Goal: Task Accomplishment & Management: Use online tool/utility

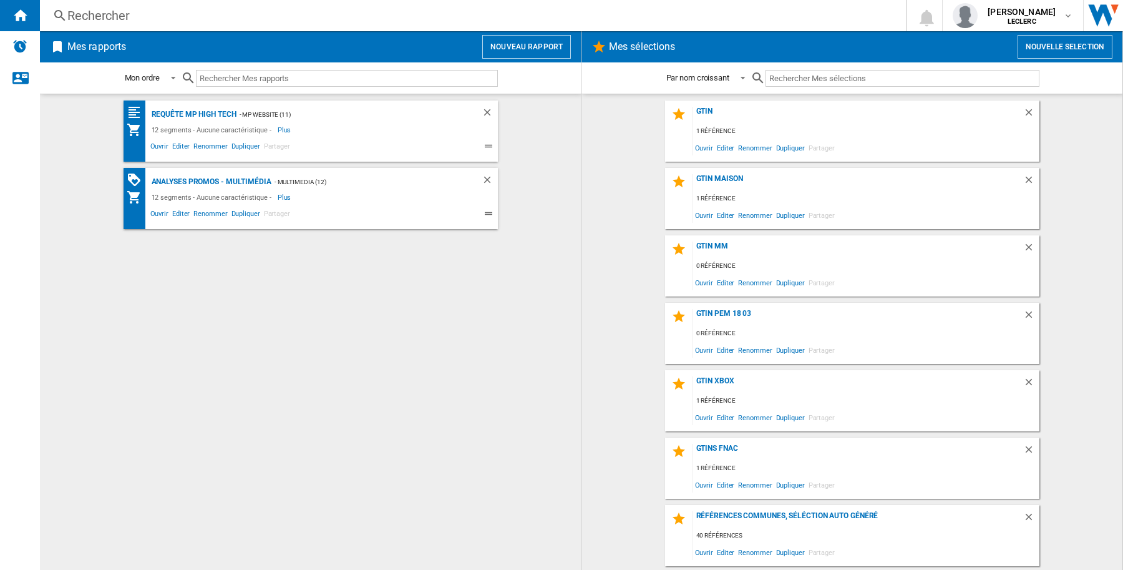
click at [517, 47] on button "Nouveau rapport" at bounding box center [526, 47] width 89 height 24
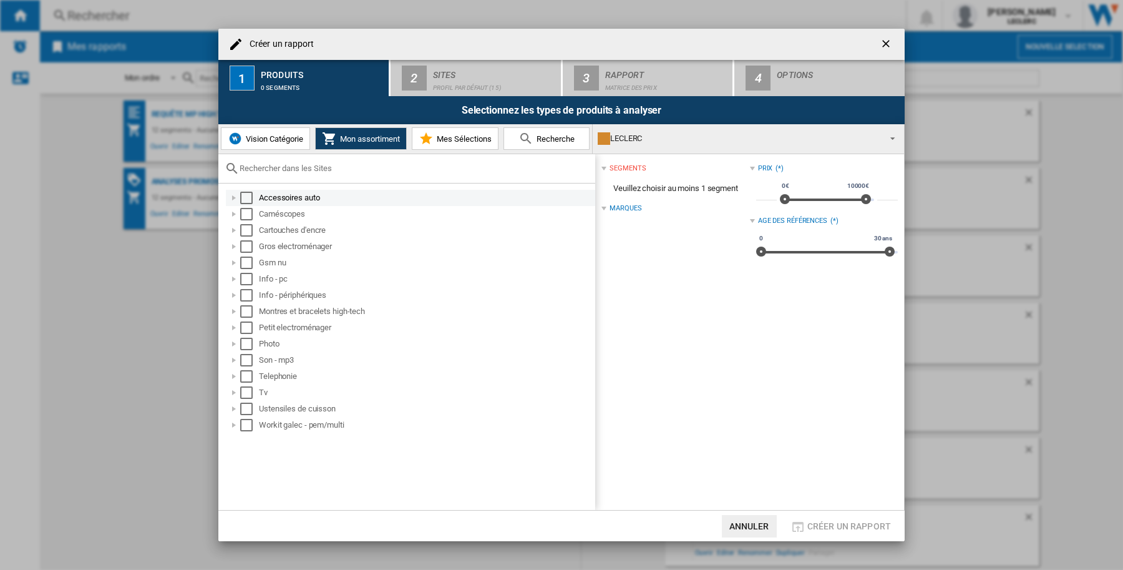
click at [245, 192] on div "Select" at bounding box center [246, 198] width 12 height 12
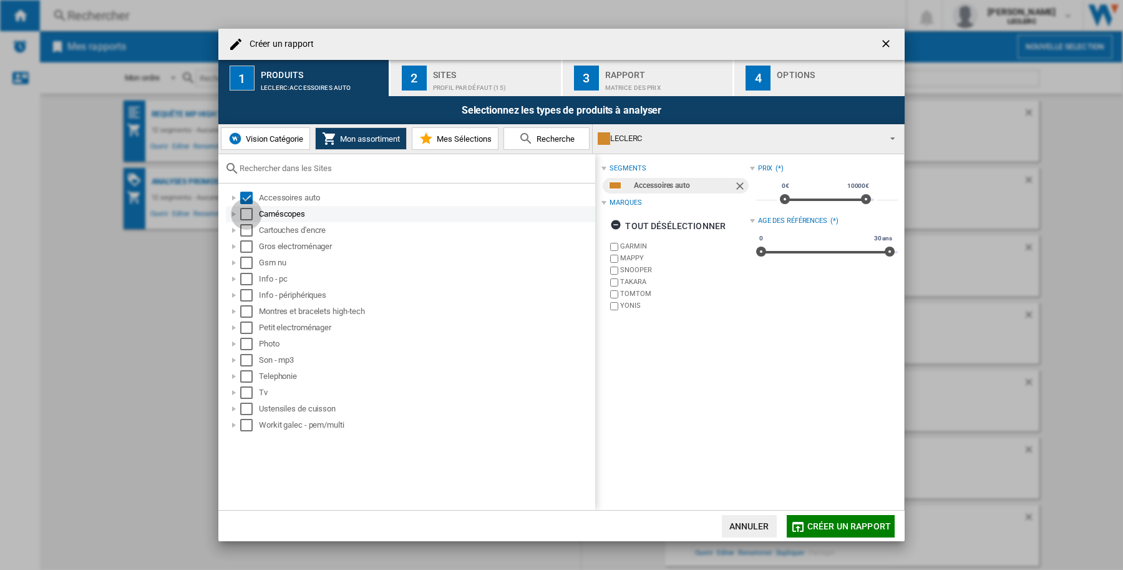
click at [250, 211] on div "Select" at bounding box center [246, 214] width 12 height 12
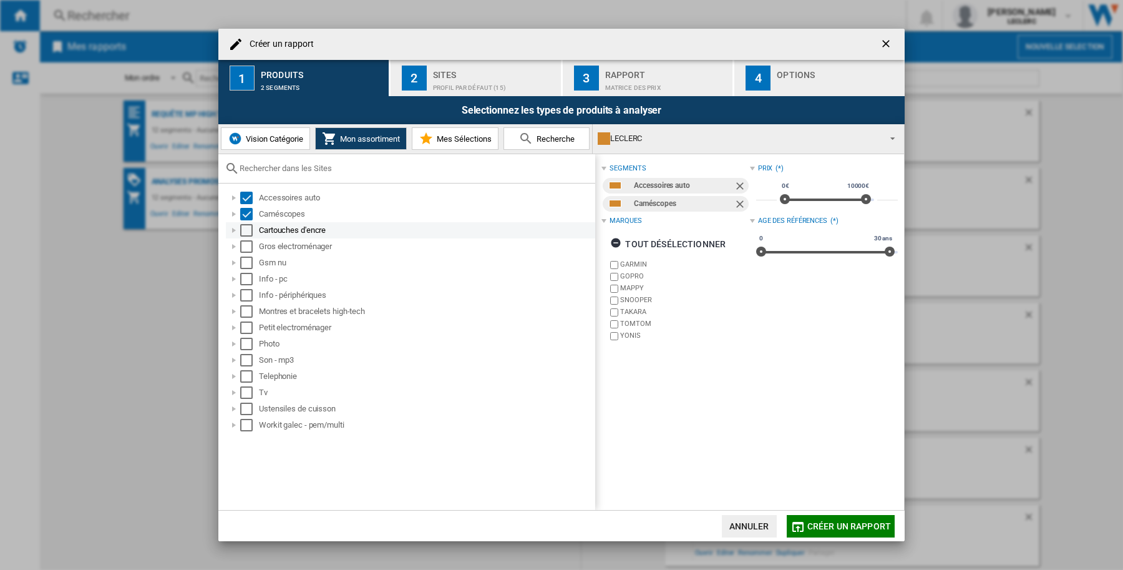
click at [243, 231] on div "Select" at bounding box center [246, 230] width 12 height 12
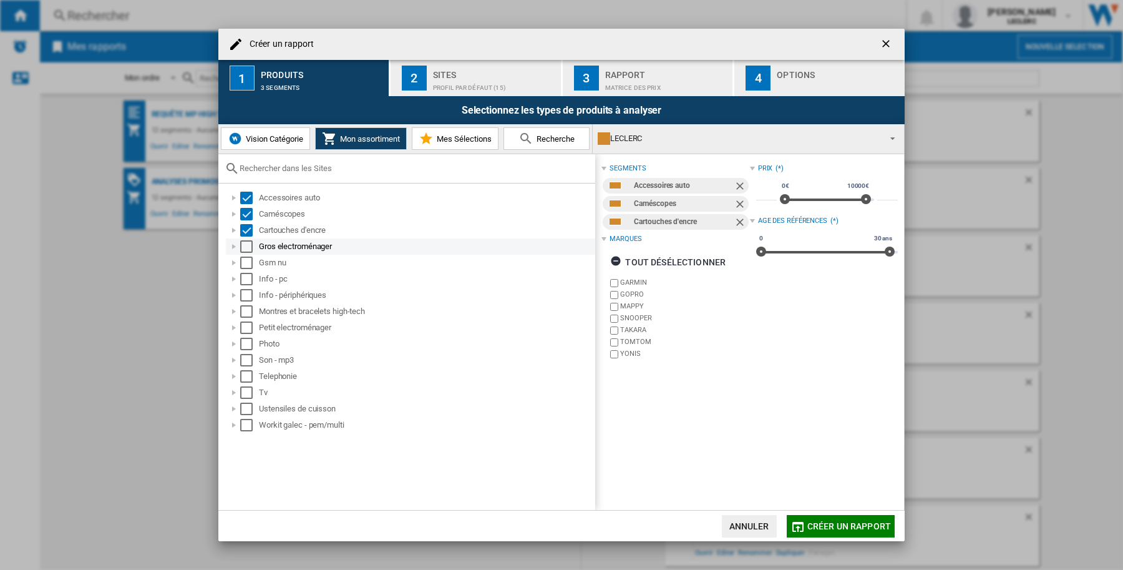
click at [243, 248] on div "Select" at bounding box center [246, 246] width 12 height 12
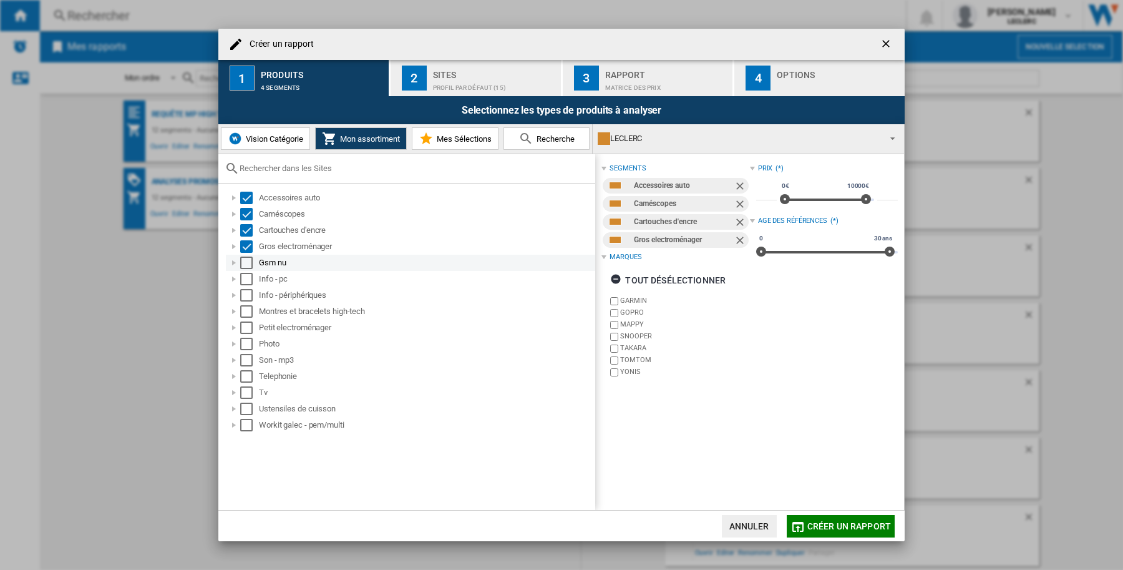
click at [245, 262] on div "Select" at bounding box center [246, 262] width 12 height 12
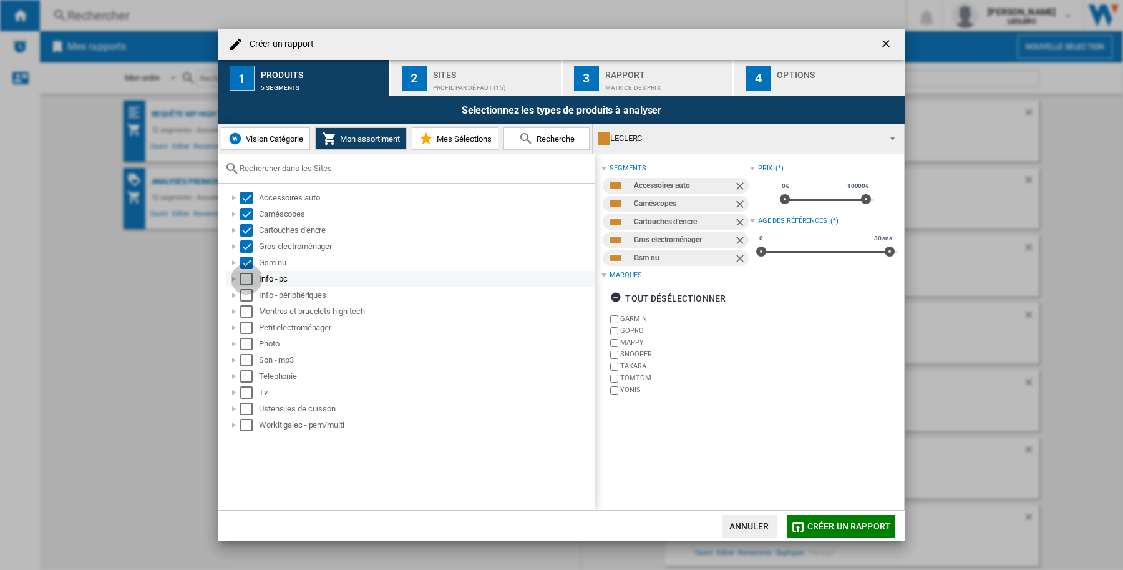
click at [247, 278] on div "Select" at bounding box center [246, 279] width 12 height 12
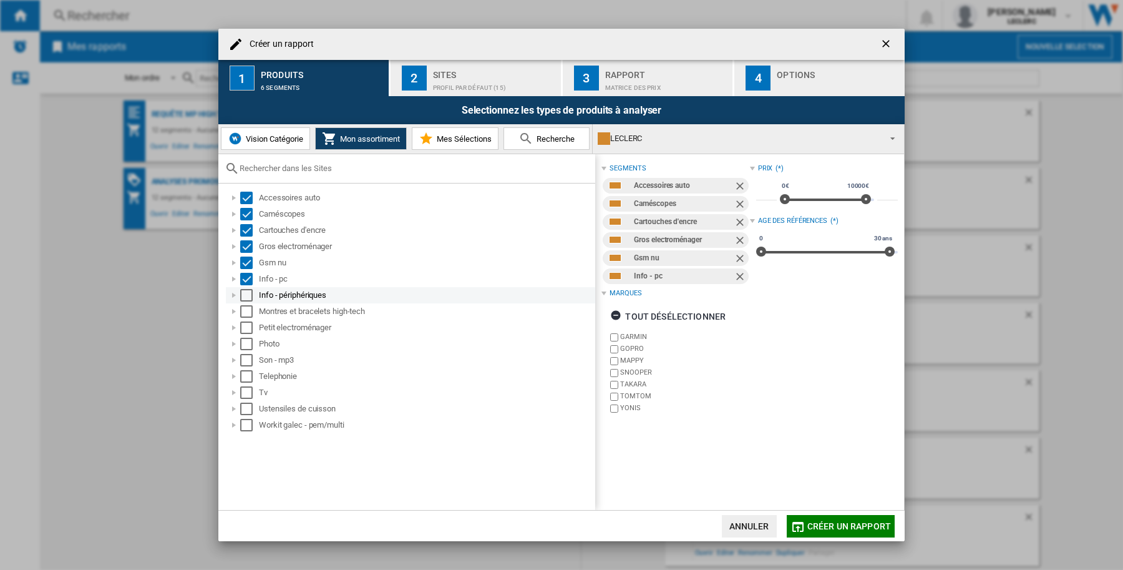
click at [248, 295] on div "Select" at bounding box center [246, 295] width 12 height 12
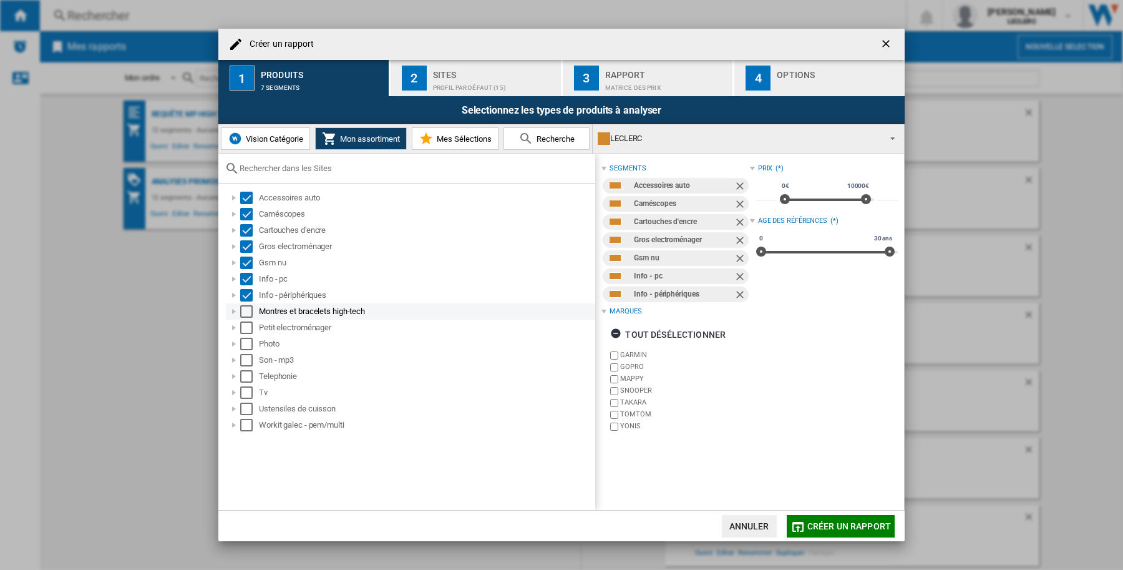
click at [247, 313] on div "Select" at bounding box center [246, 311] width 12 height 12
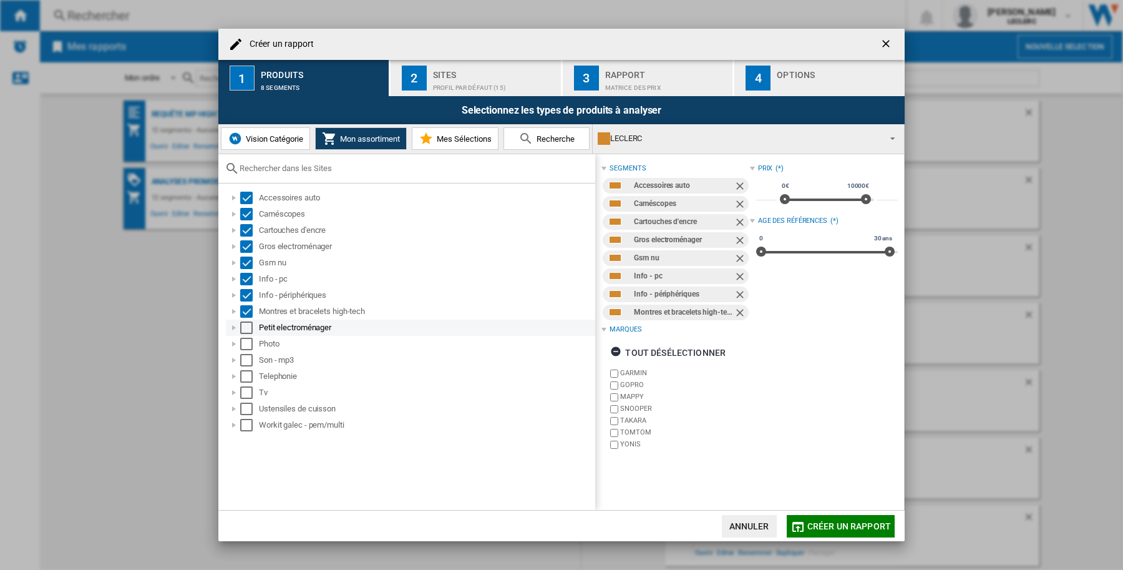
click at [246, 329] on div "Select" at bounding box center [246, 327] width 12 height 12
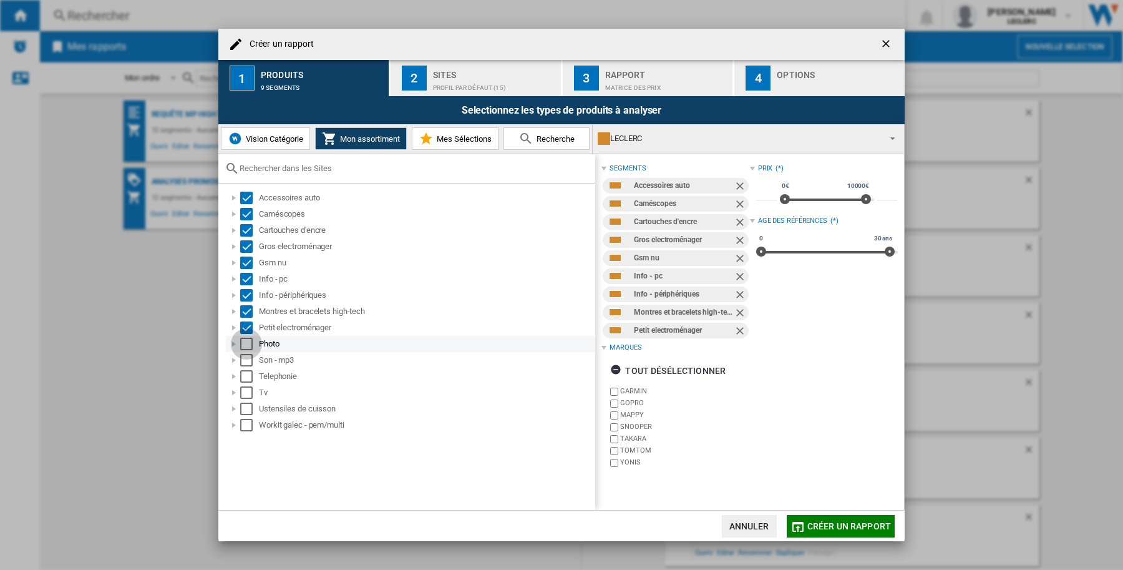
click at [248, 348] on div "Select" at bounding box center [246, 344] width 12 height 12
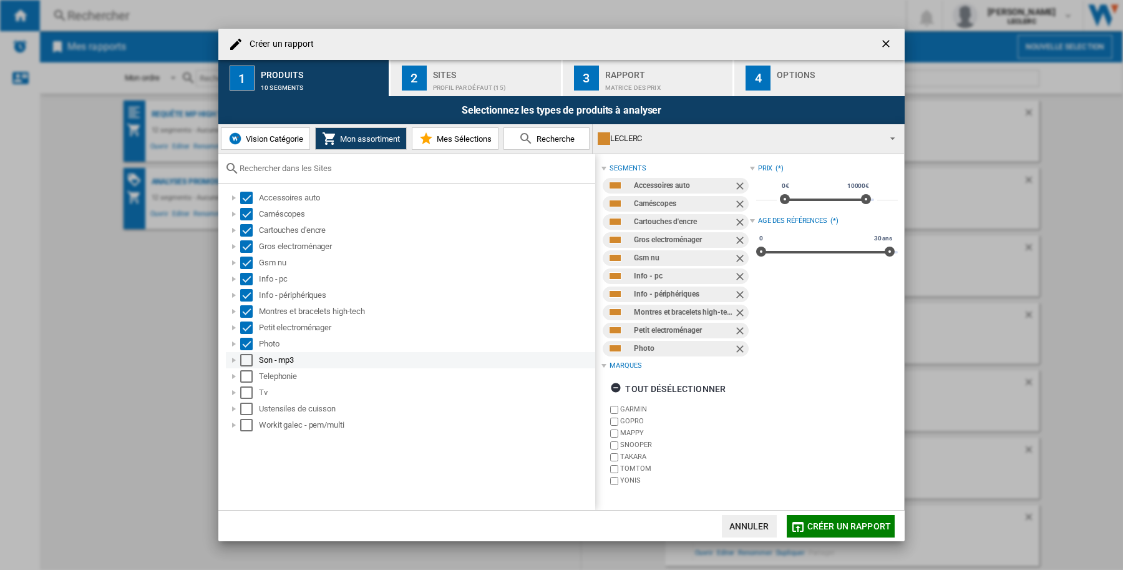
click at [248, 363] on div "Select" at bounding box center [246, 360] width 12 height 12
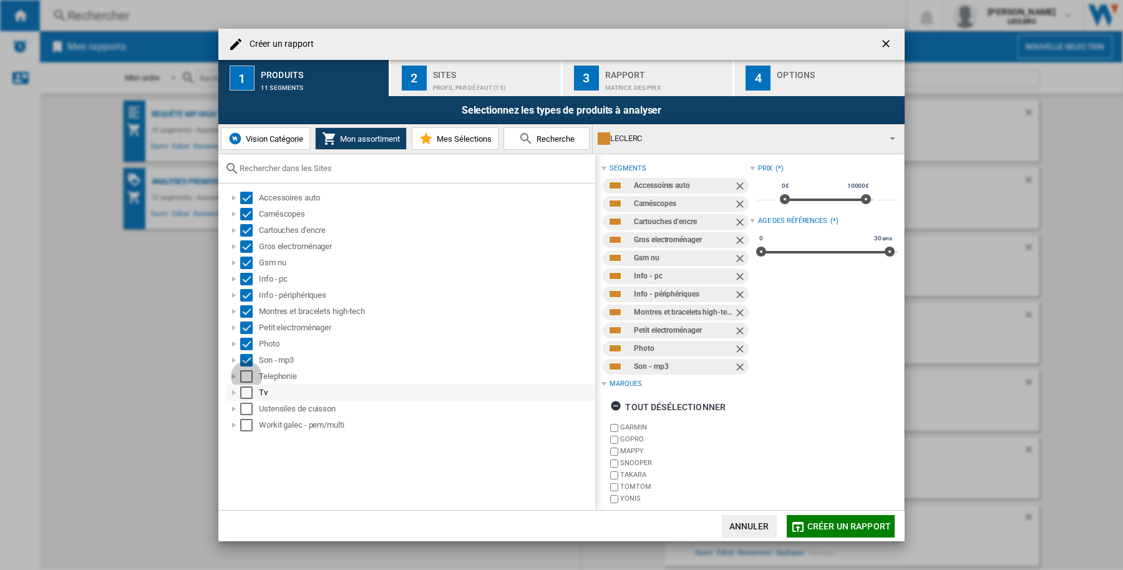
drag, startPoint x: 248, startPoint y: 375, endPoint x: 250, endPoint y: 386, distance: 10.7
click at [250, 375] on div "Select" at bounding box center [246, 376] width 12 height 12
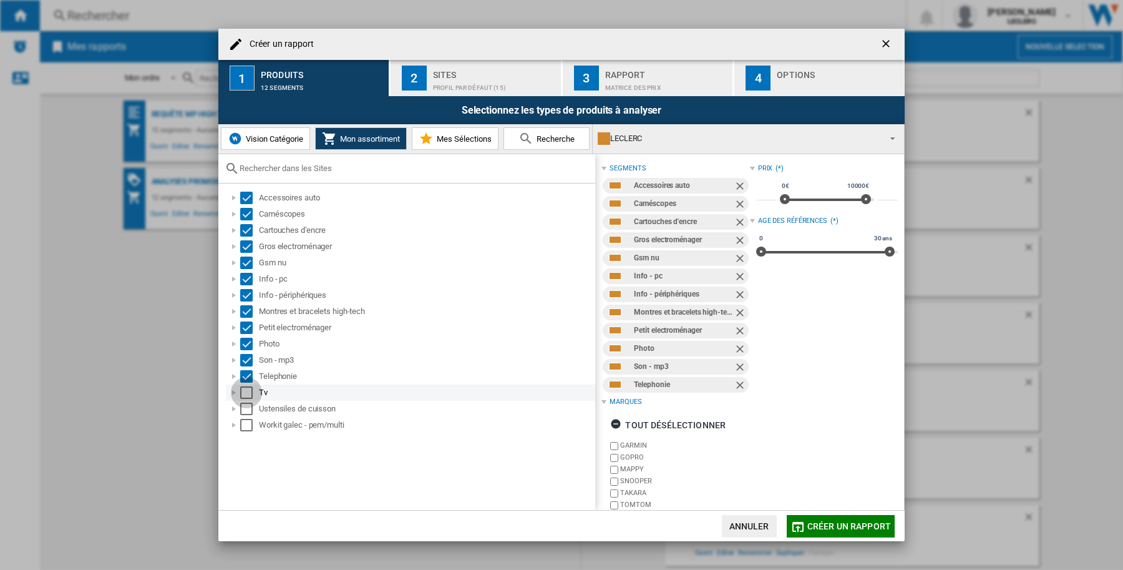
click at [246, 393] on div "Select" at bounding box center [246, 392] width 12 height 12
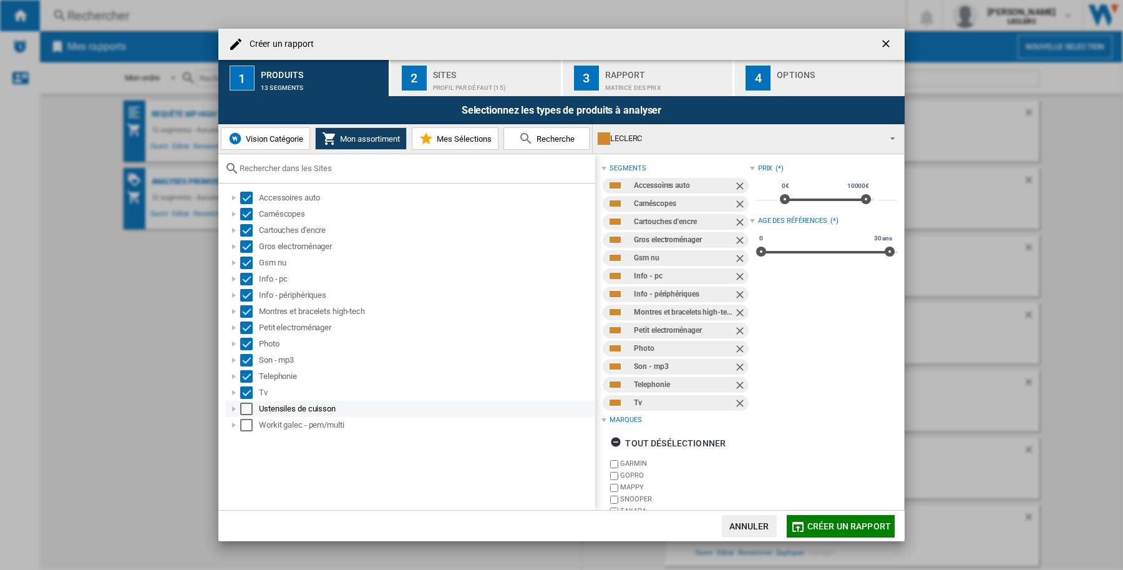
click at [246, 407] on div "Select" at bounding box center [246, 409] width 12 height 12
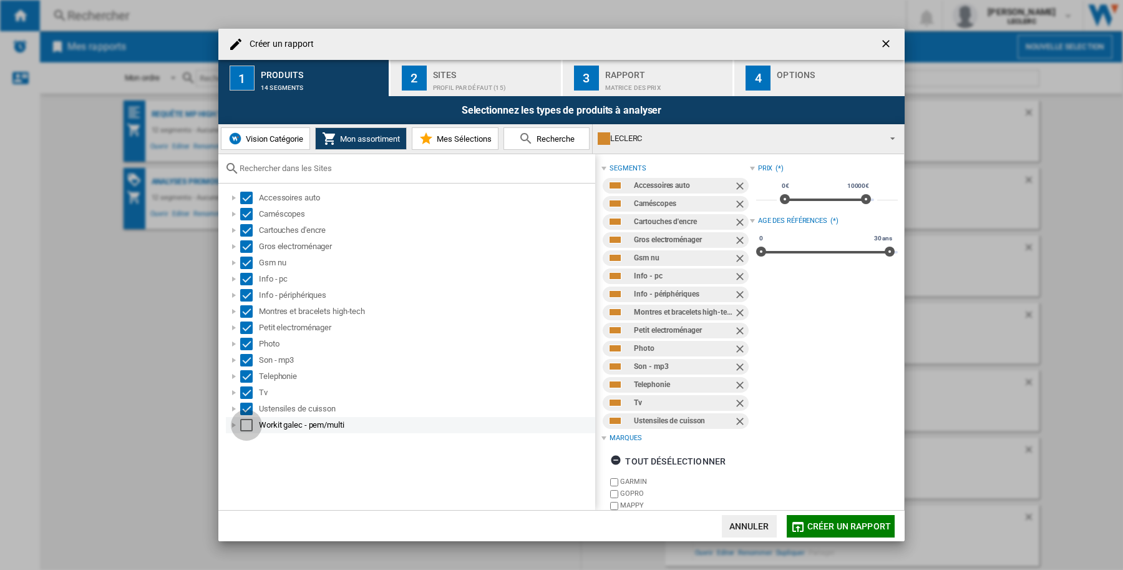
click at [245, 425] on div "Select" at bounding box center [246, 425] width 12 height 12
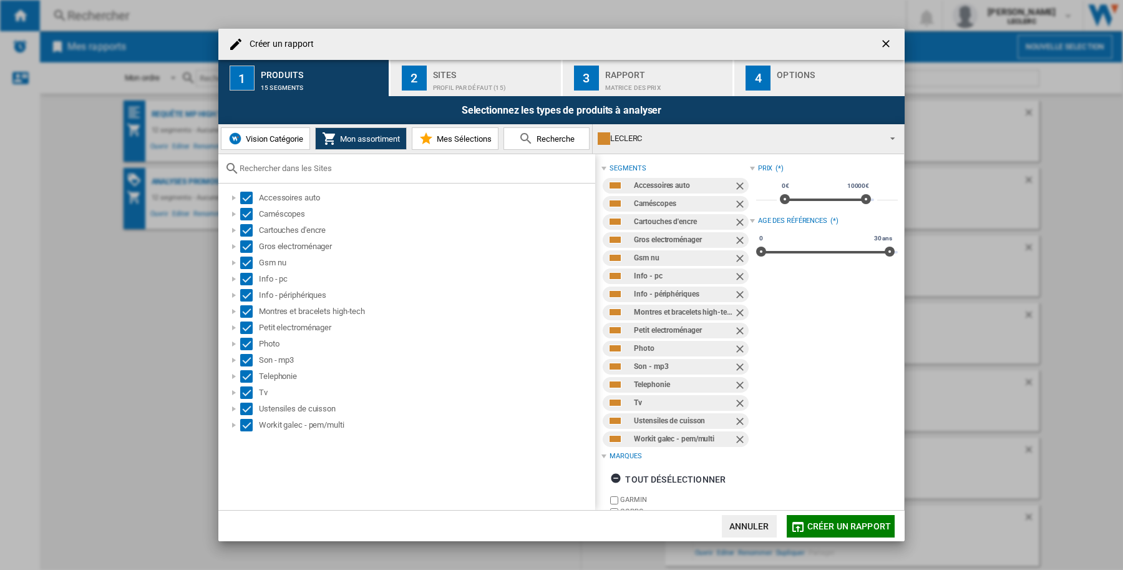
click at [849, 532] on button "Créer un rapport" at bounding box center [841, 526] width 108 height 22
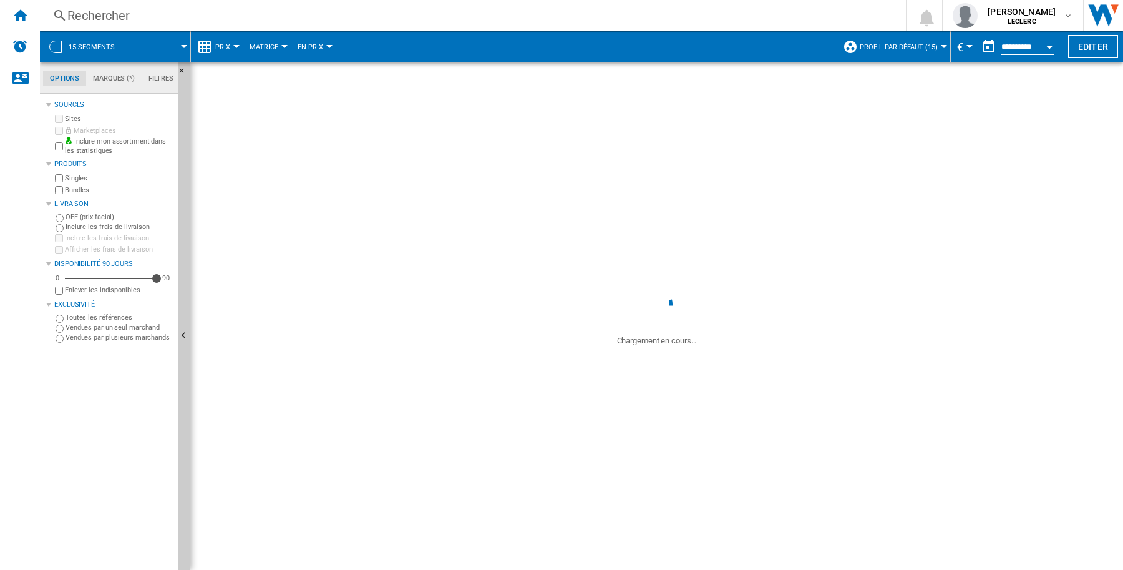
click at [191, 49] on md-menu "Prix Prix Matrice des prix Classement des prix Analyses Base 100 Références com…" at bounding box center [217, 46] width 52 height 31
click at [185, 47] on div at bounding box center [184, 46] width 6 height 3
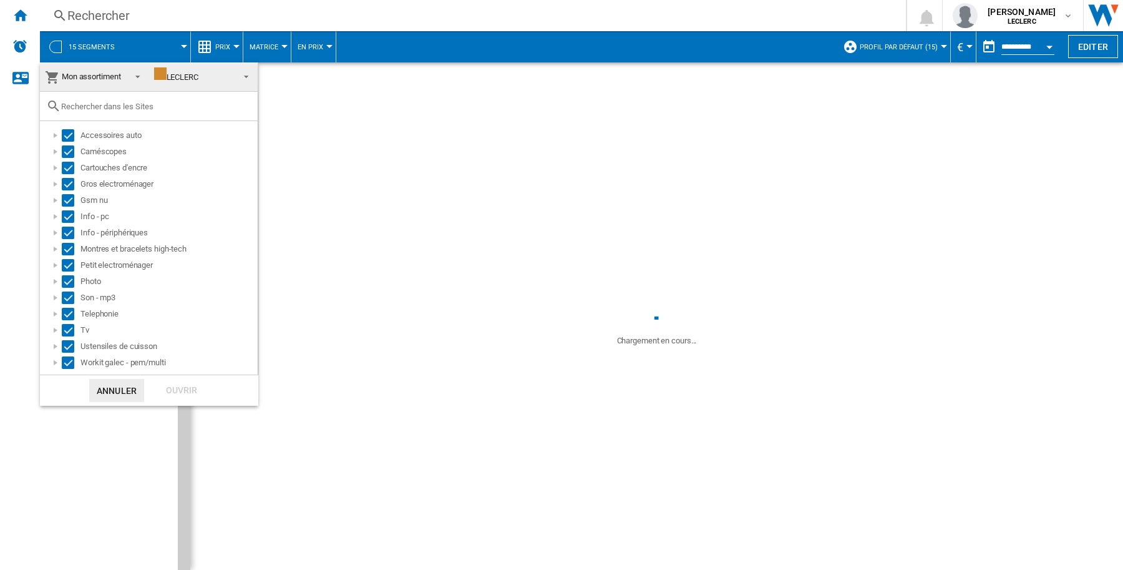
click at [493, 112] on md-backdrop at bounding box center [561, 285] width 1123 height 570
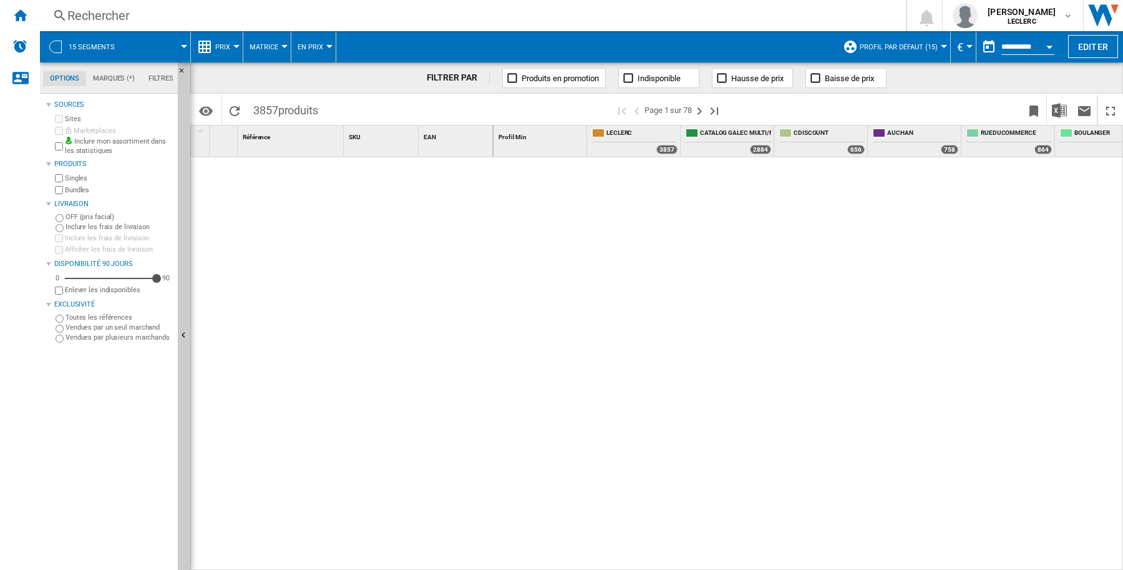
click at [32, 19] on div "Accueil" at bounding box center [20, 15] width 40 height 31
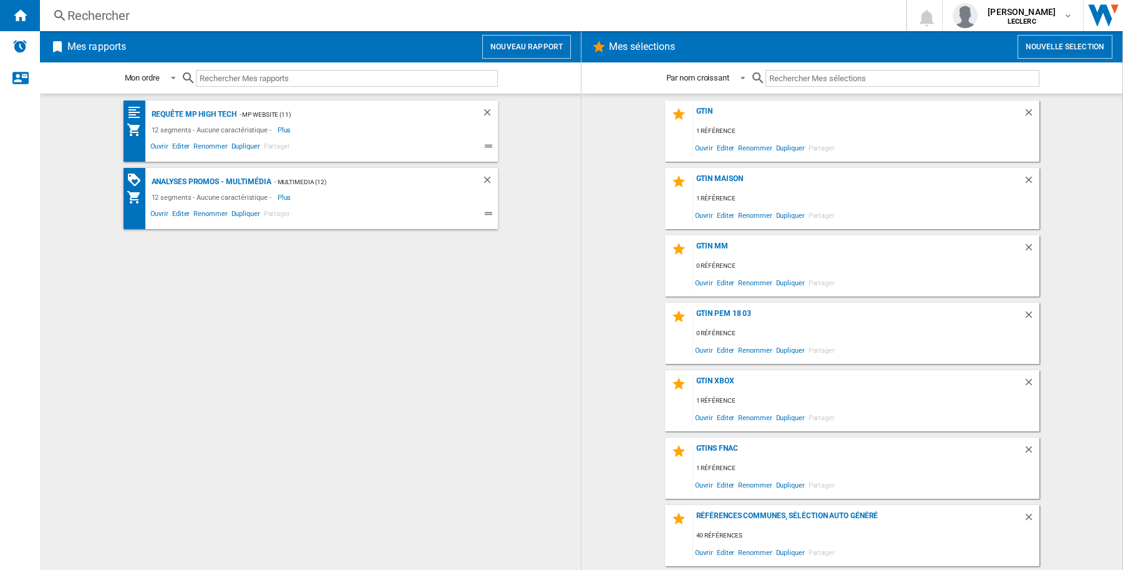
click at [537, 45] on button "Nouveau rapport" at bounding box center [526, 47] width 89 height 24
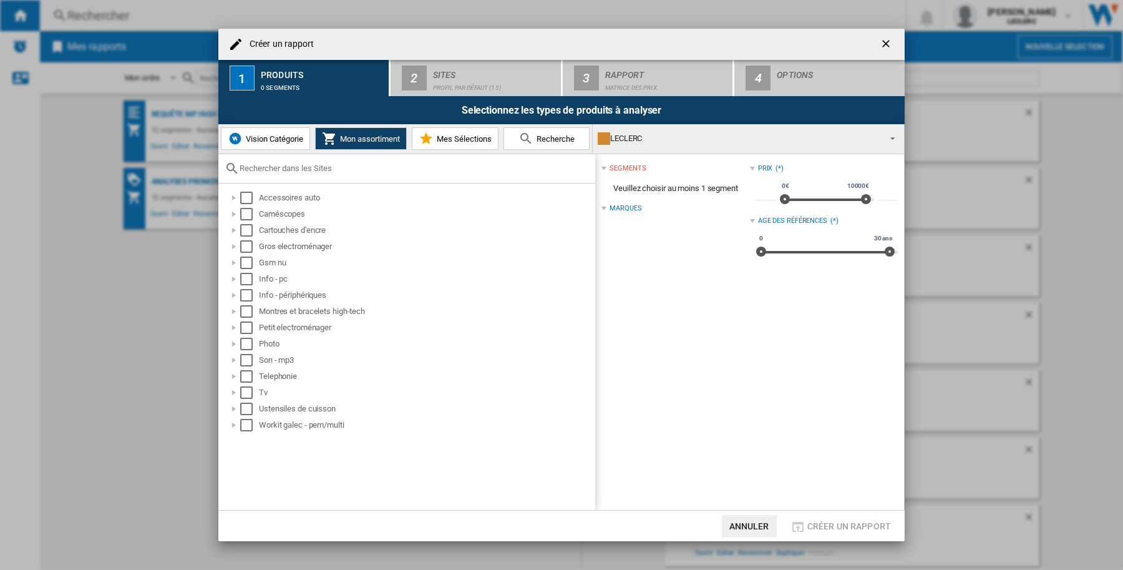
click at [298, 142] on span "Vision Catégorie" at bounding box center [273, 138] width 61 height 9
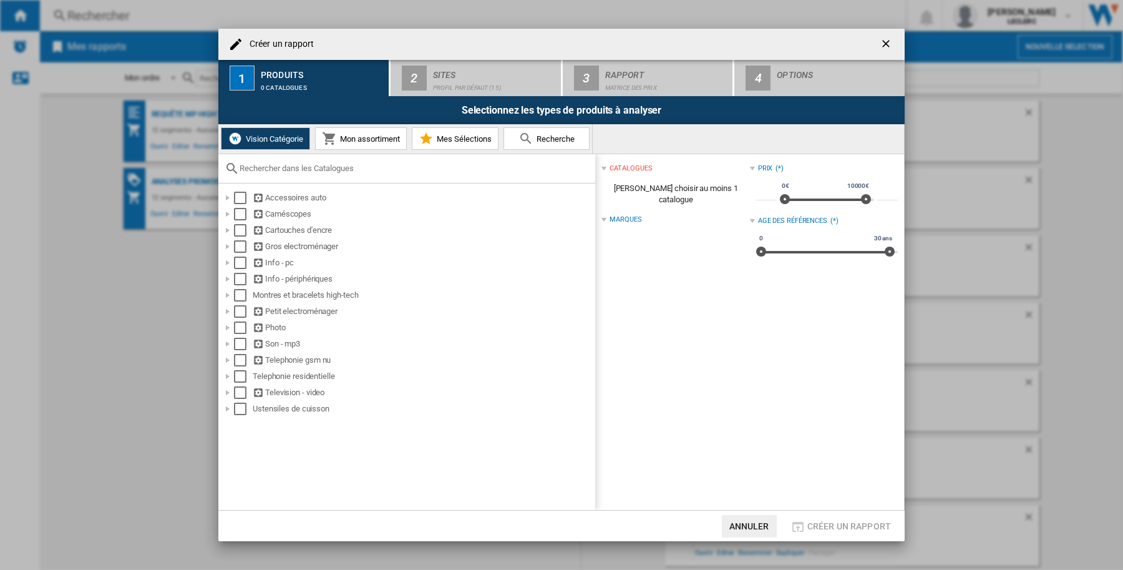
click at [328, 141] on md-icon "Créer un ..." at bounding box center [329, 138] width 15 height 15
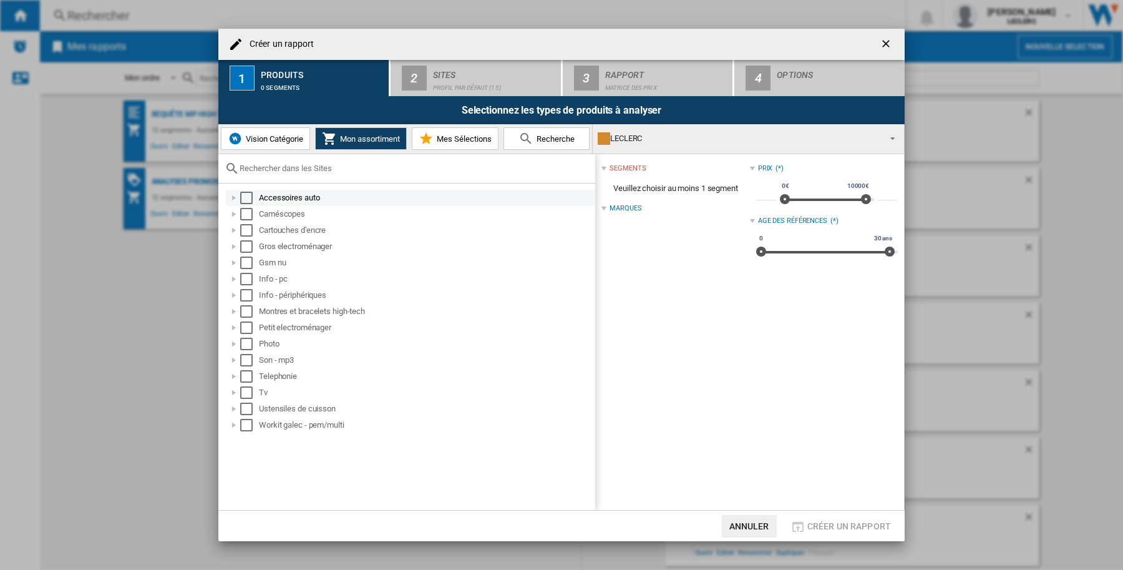
click at [245, 198] on div "Select" at bounding box center [246, 198] width 12 height 12
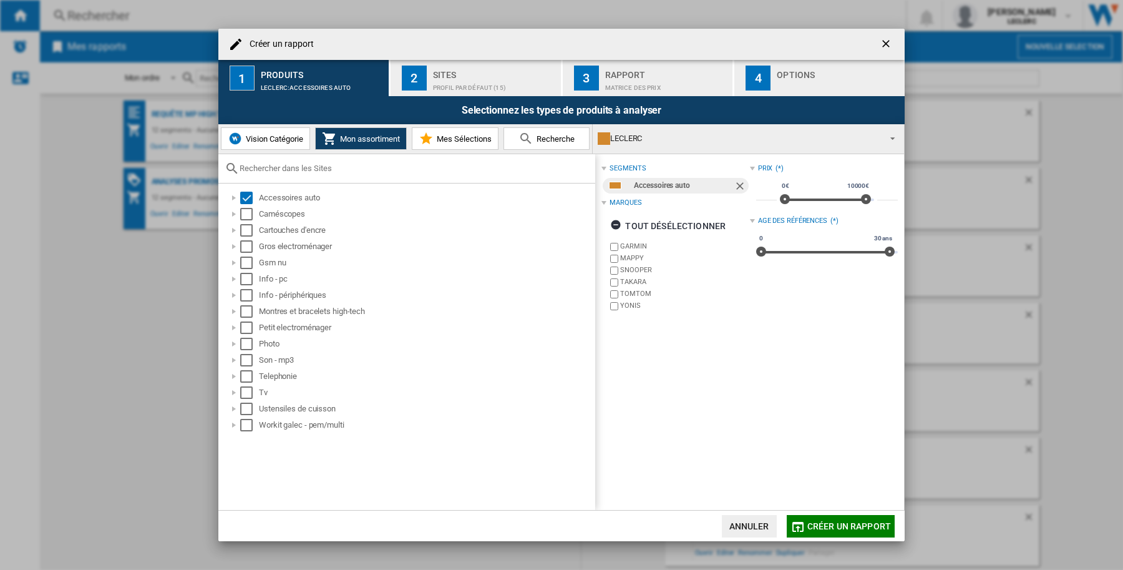
click at [476, 70] on div "Sites" at bounding box center [494, 71] width 123 height 13
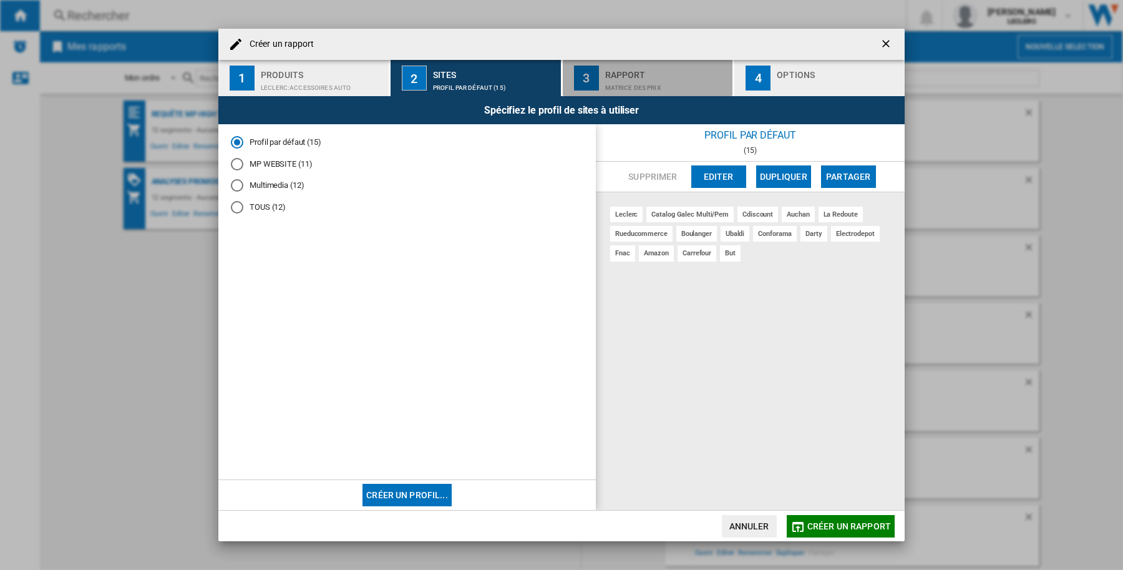
click at [621, 76] on div "Rapport" at bounding box center [666, 71] width 123 height 13
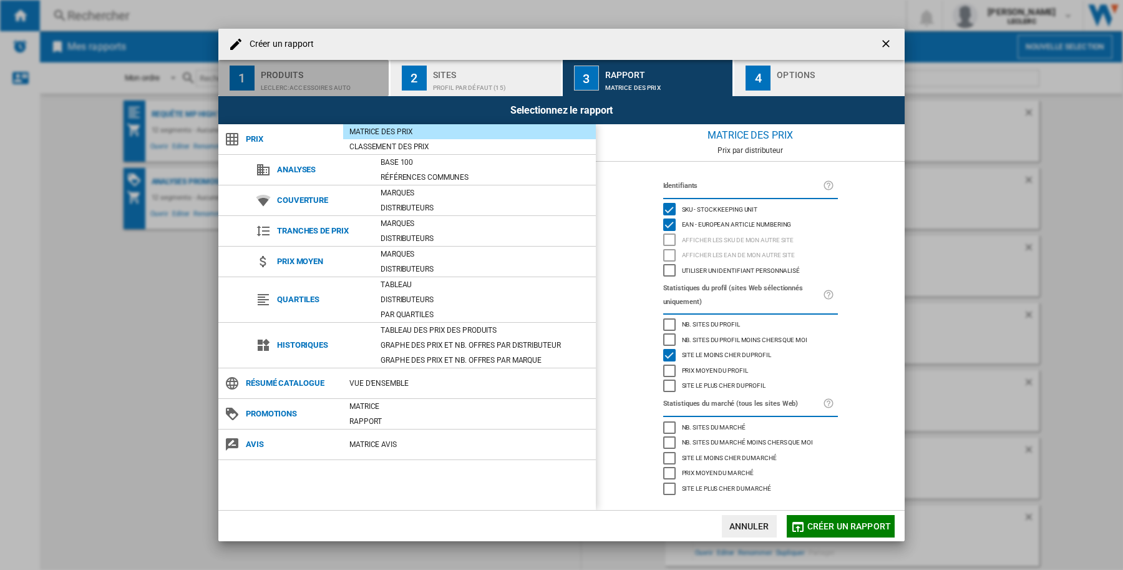
click at [300, 89] on div "LECLERC:Accessoires auto" at bounding box center [322, 84] width 123 height 13
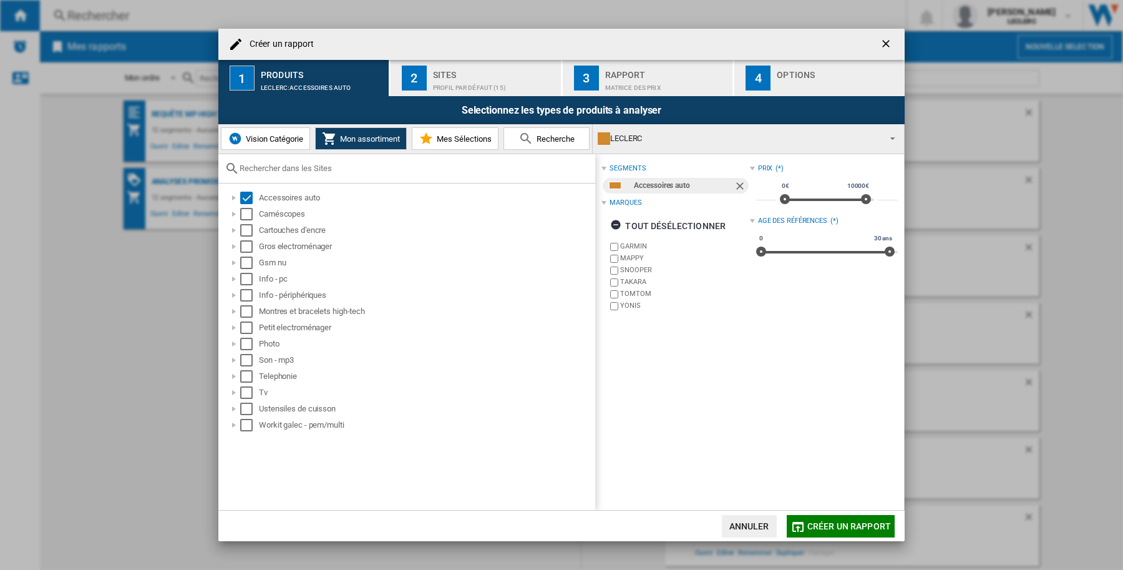
click at [869, 525] on span "Créer un rapport" at bounding box center [850, 526] width 84 height 10
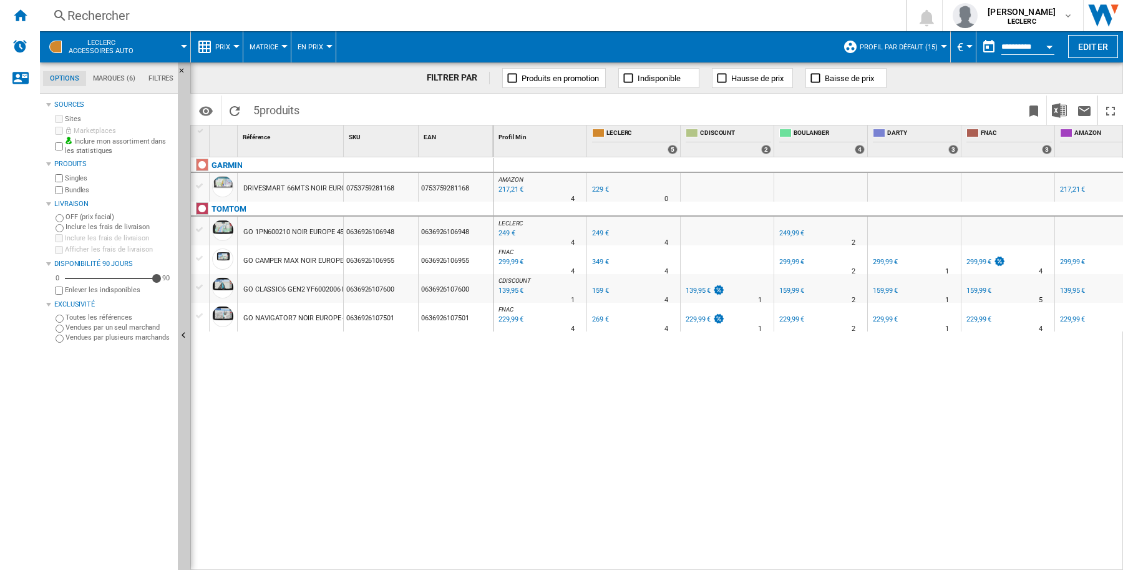
click at [183, 47] on div at bounding box center [184, 46] width 6 height 3
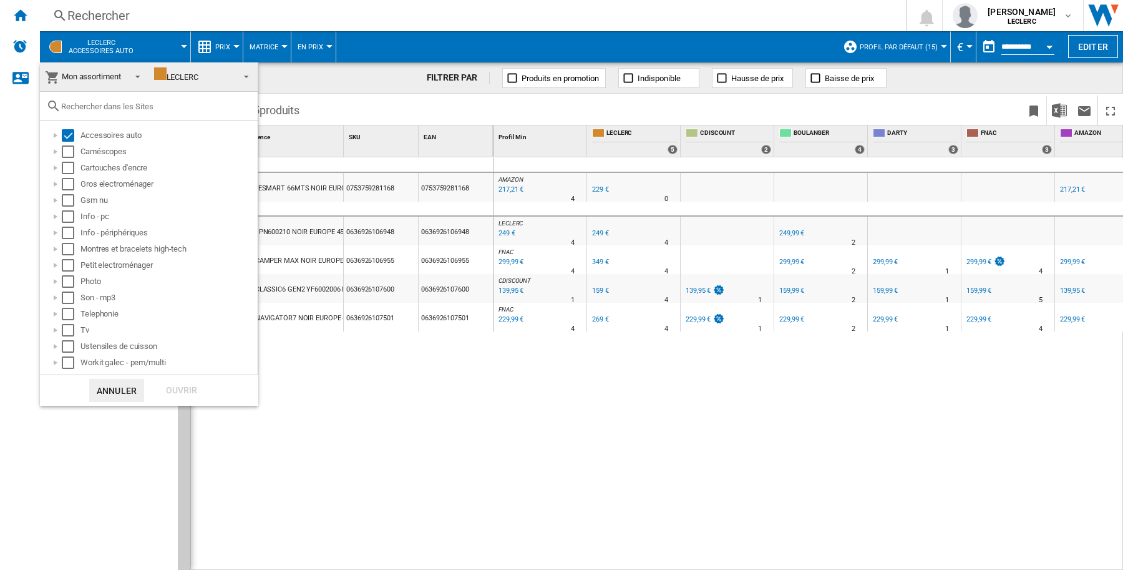
click at [22, 10] on md-backdrop at bounding box center [561, 285] width 1123 height 570
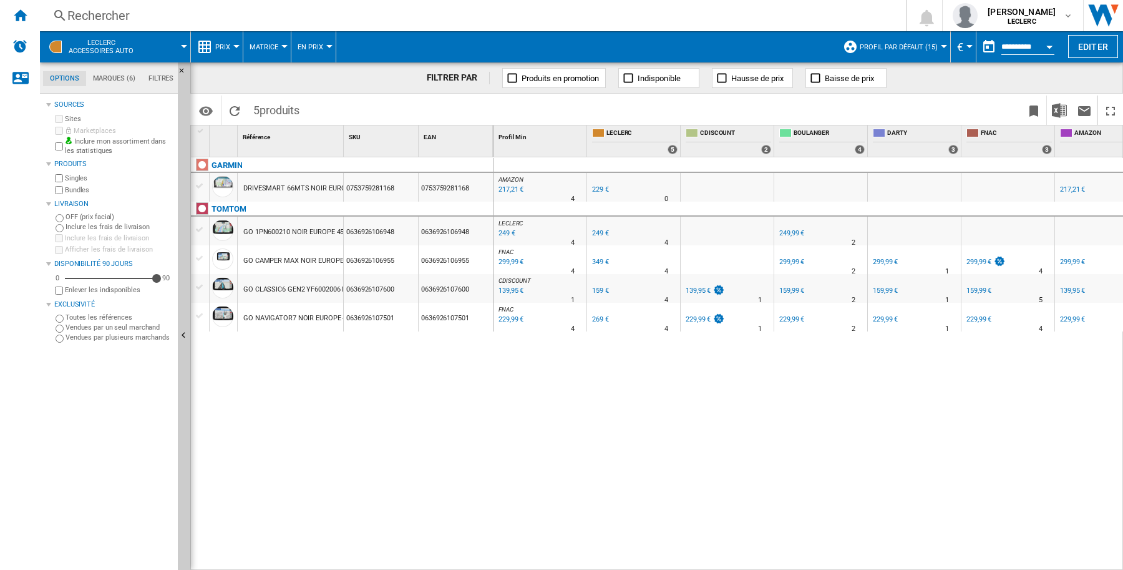
click at [22, 10] on ng-md-icon "Accueil" at bounding box center [19, 14] width 15 height 15
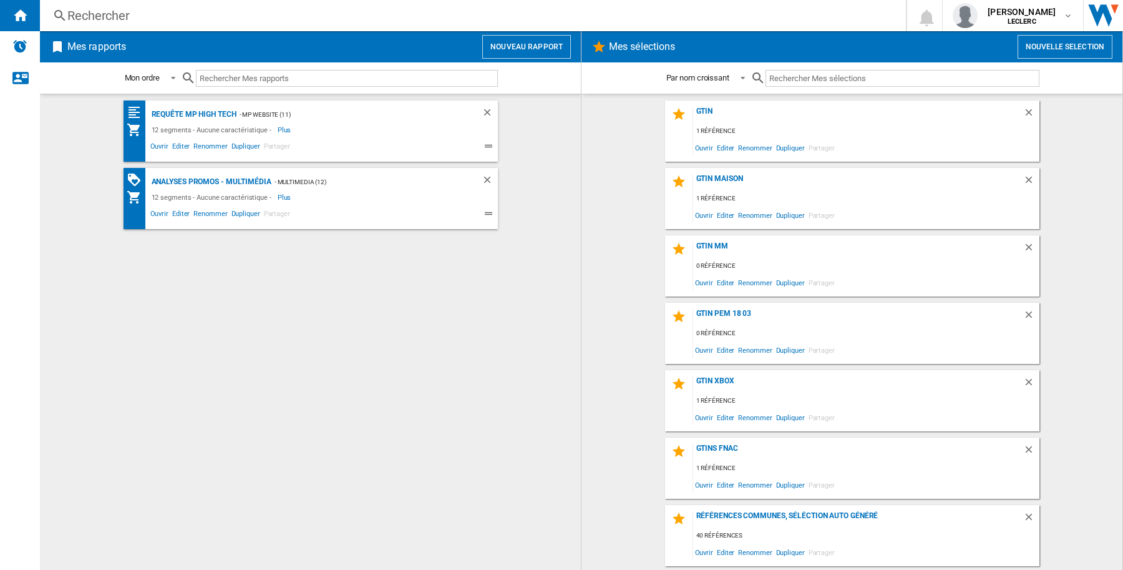
click at [504, 50] on button "Nouveau rapport" at bounding box center [526, 47] width 89 height 24
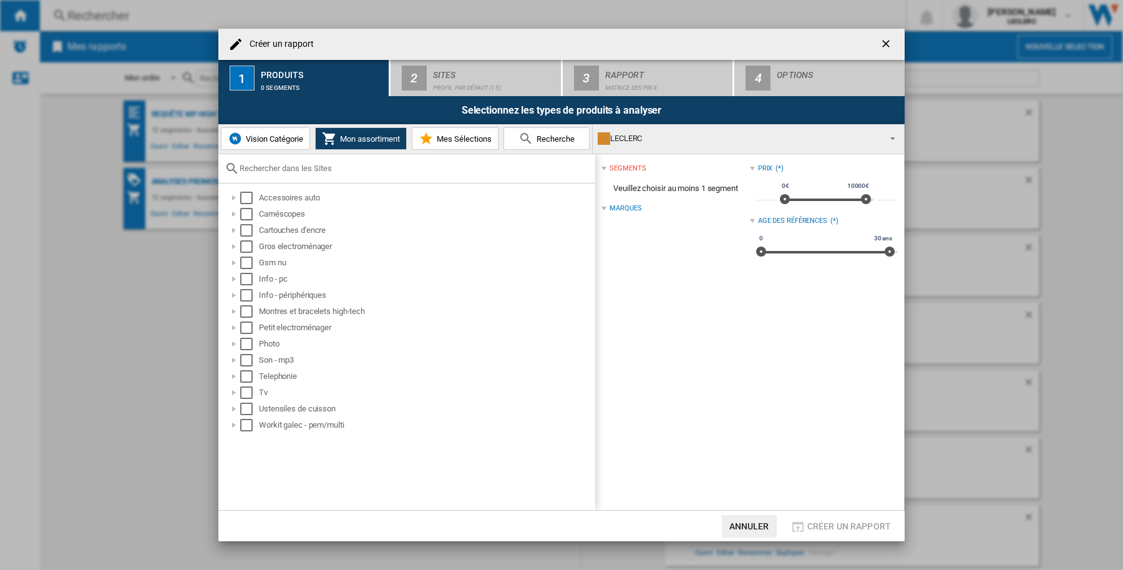
click at [889, 138] on span "Créer un ..." at bounding box center [889, 137] width 15 height 17
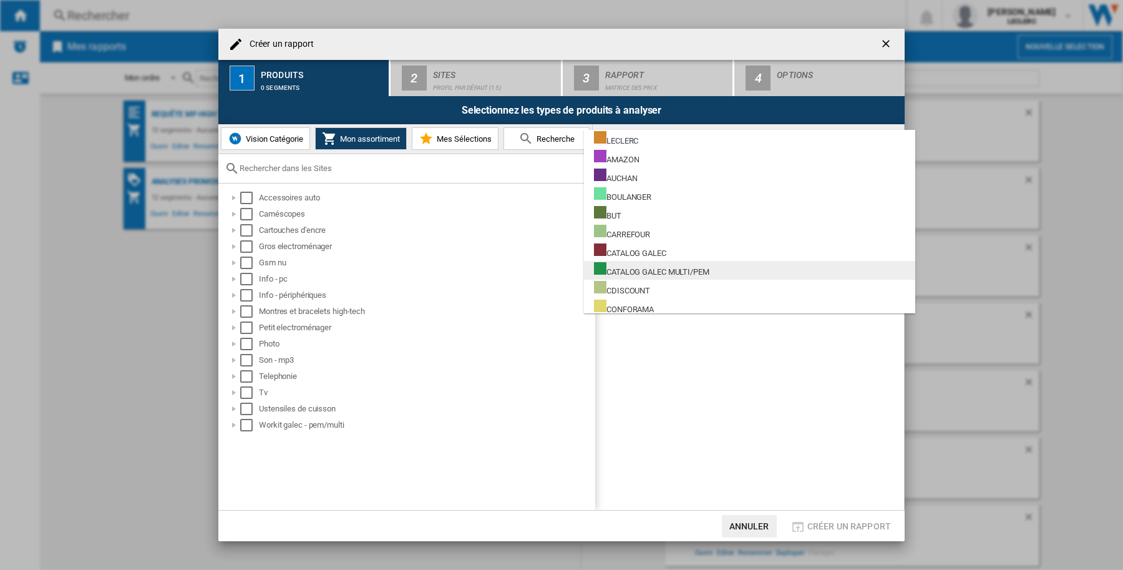
click at [699, 268] on div "CATALOG GALEC MULTI/PEM" at bounding box center [651, 270] width 115 height 16
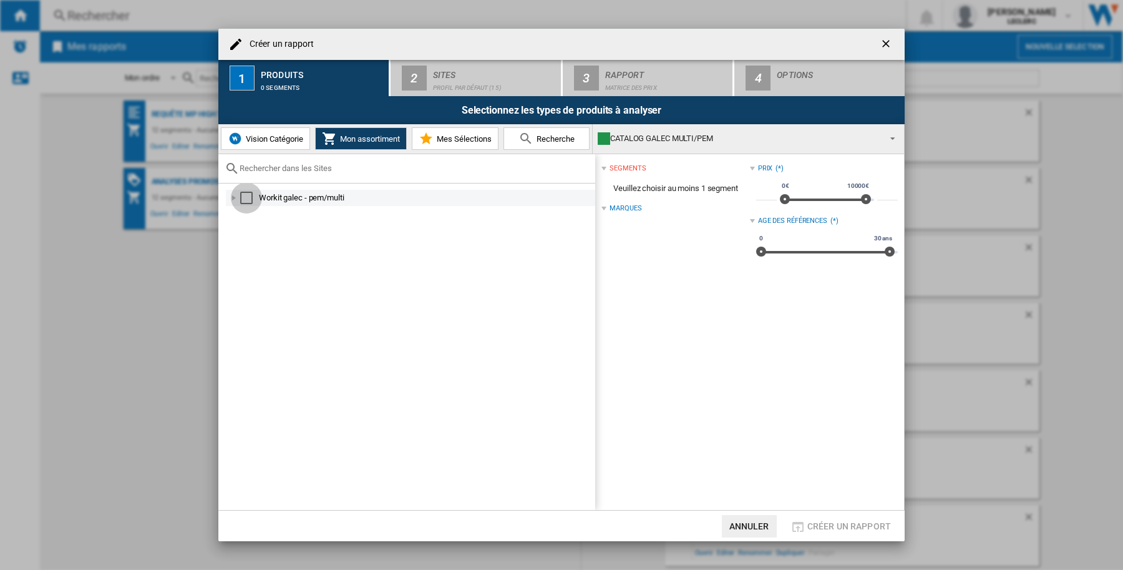
click at [245, 200] on div "Select" at bounding box center [246, 198] width 12 height 12
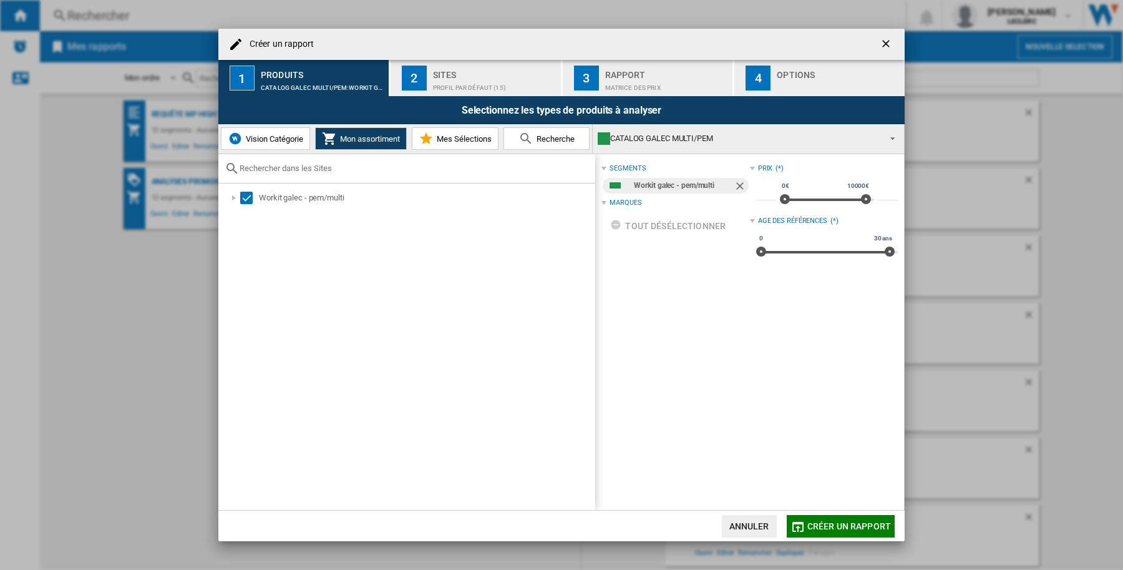
click at [838, 525] on span "Créer un rapport" at bounding box center [850, 526] width 84 height 10
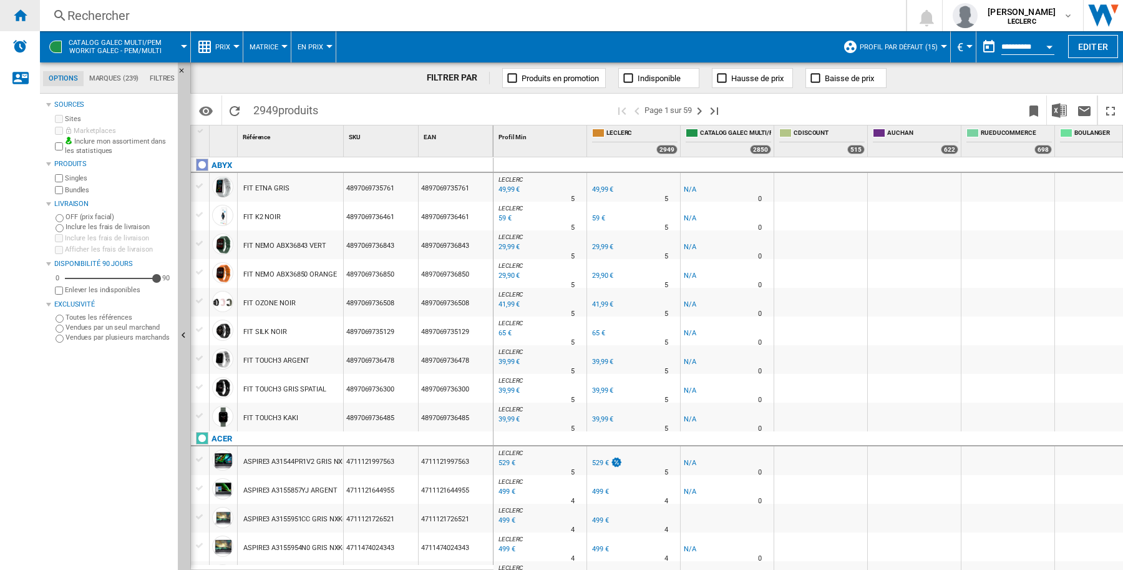
click at [17, 10] on ng-md-icon "Accueil" at bounding box center [19, 14] width 15 height 15
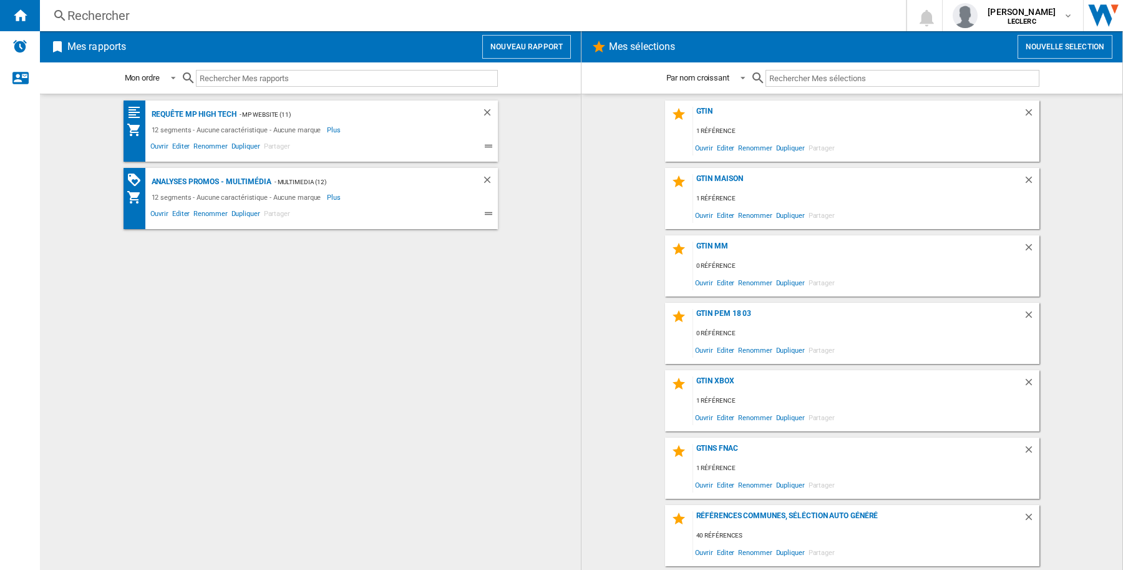
click at [532, 50] on button "Nouveau rapport" at bounding box center [526, 47] width 89 height 24
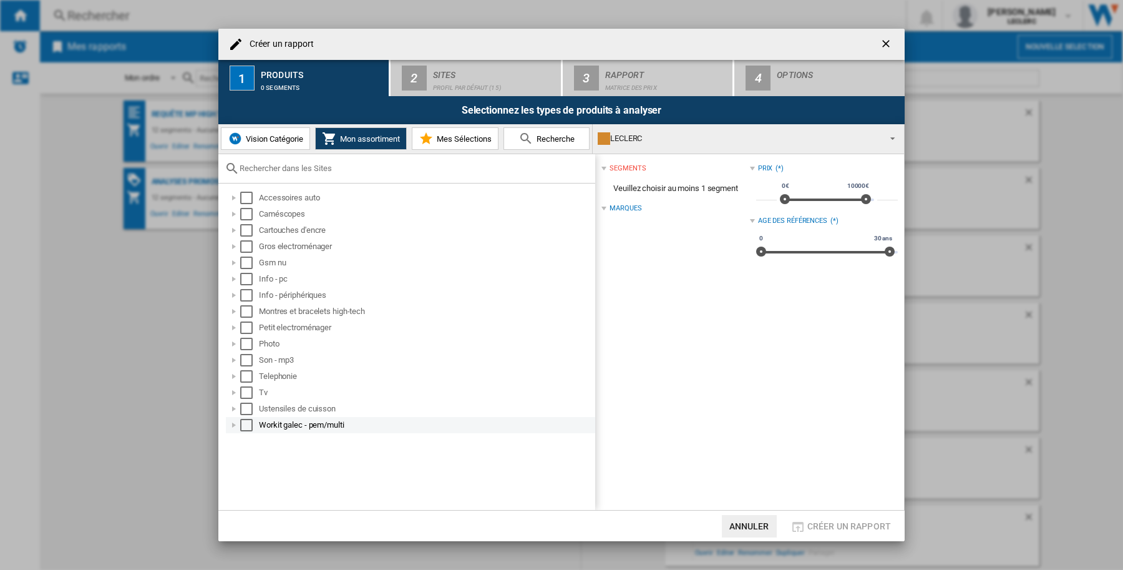
click at [314, 427] on div "Workit galec - pem/multi" at bounding box center [426, 425] width 334 height 12
click at [242, 427] on div "Select" at bounding box center [246, 425] width 12 height 12
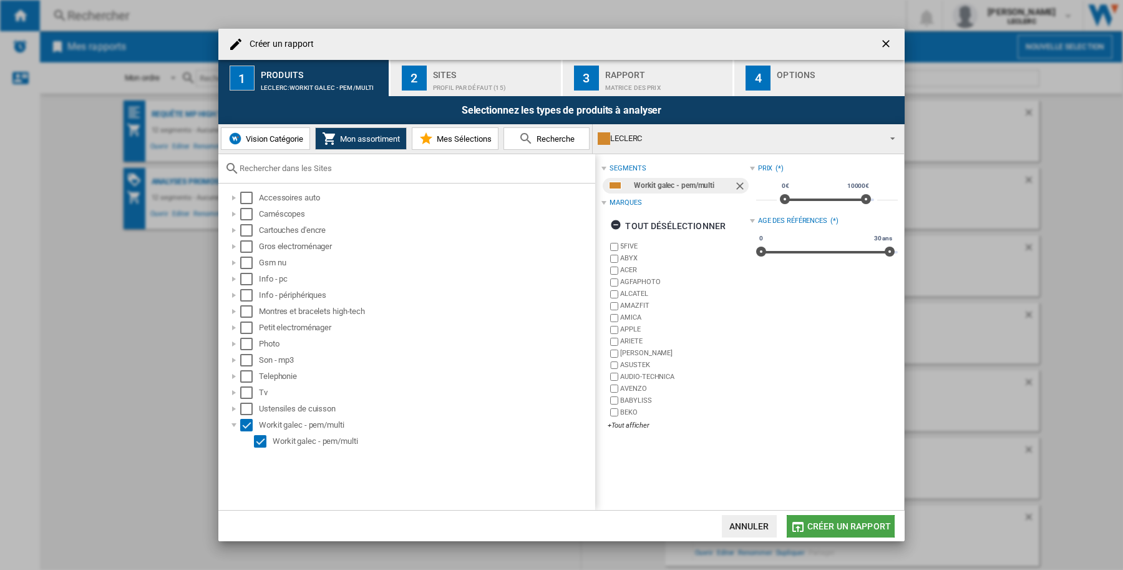
click at [847, 529] on span "Créer un rapport" at bounding box center [850, 526] width 84 height 10
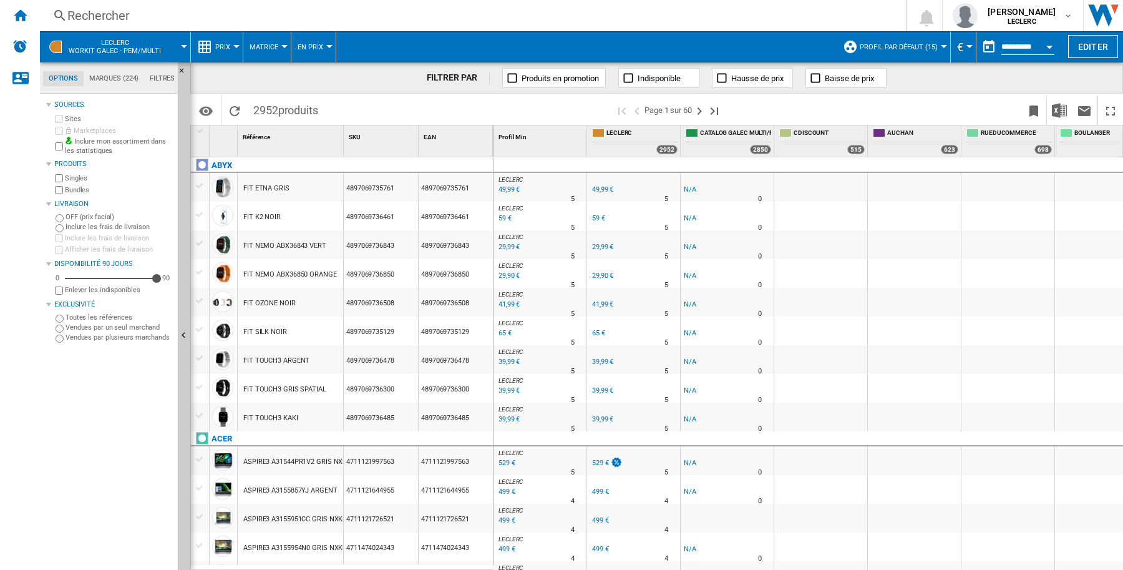
click at [178, 44] on span at bounding box center [181, 46] width 6 height 31
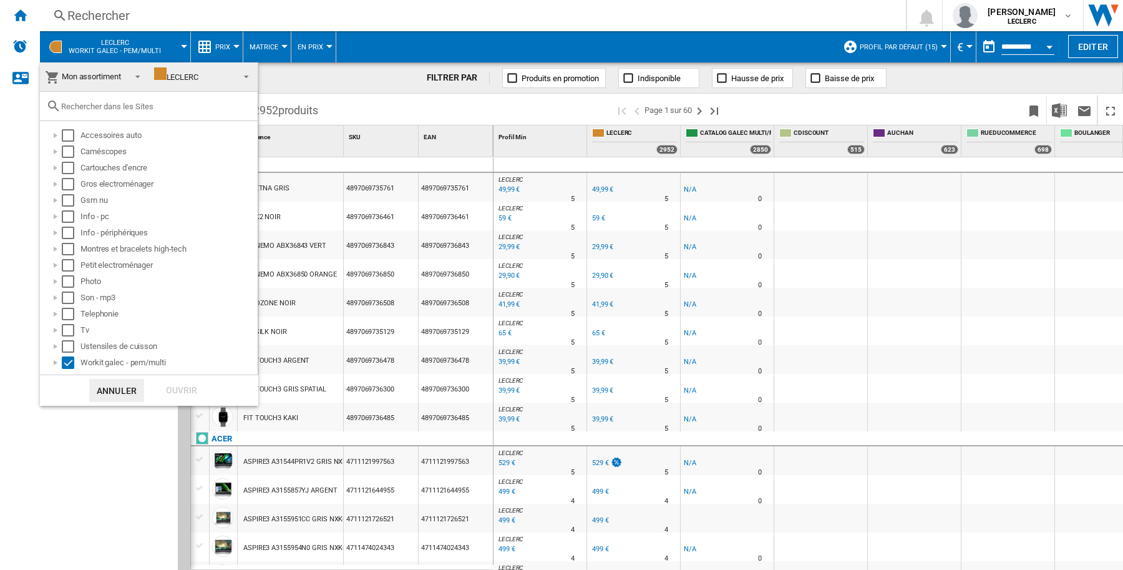
click at [241, 73] on span at bounding box center [242, 75] width 15 height 17
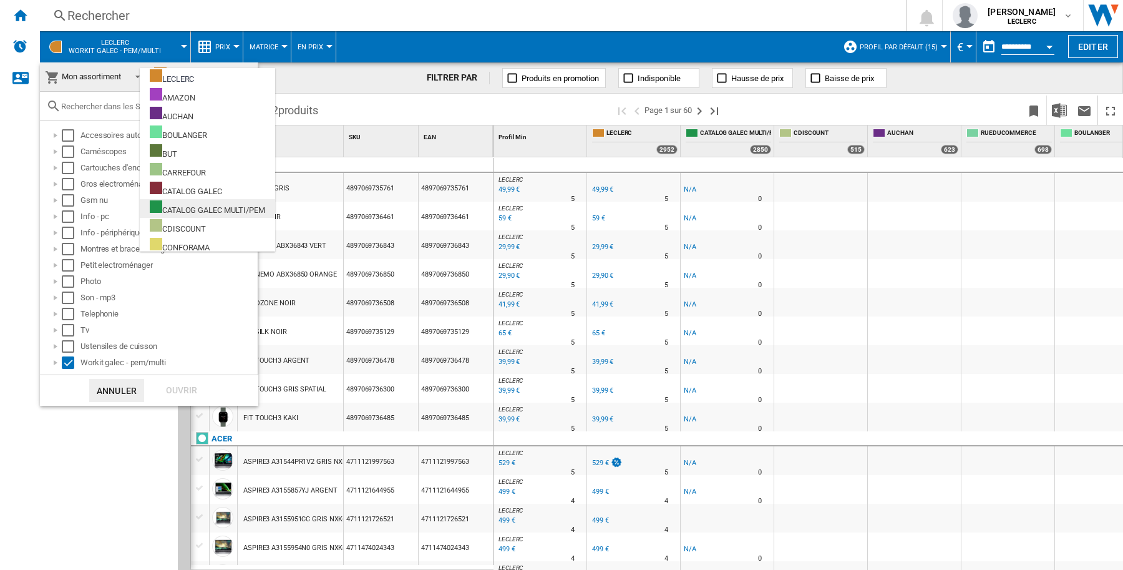
click at [220, 210] on div "CATALOG GALEC MULTI/PEM" at bounding box center [207, 208] width 115 height 16
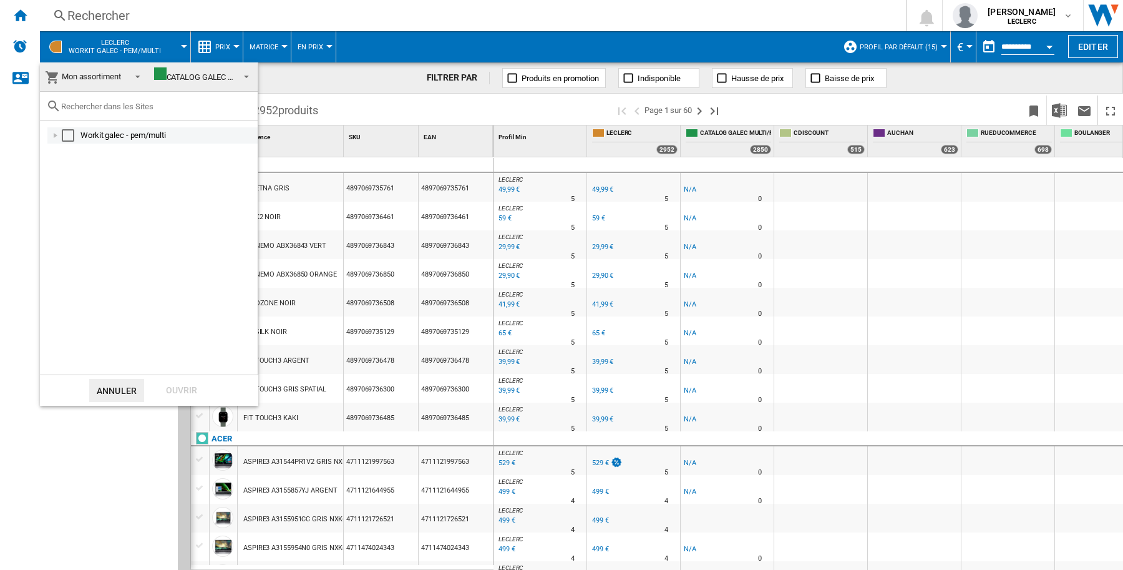
click at [67, 135] on div "Select" at bounding box center [68, 135] width 12 height 12
click at [192, 385] on div "Ouvrir" at bounding box center [181, 390] width 55 height 23
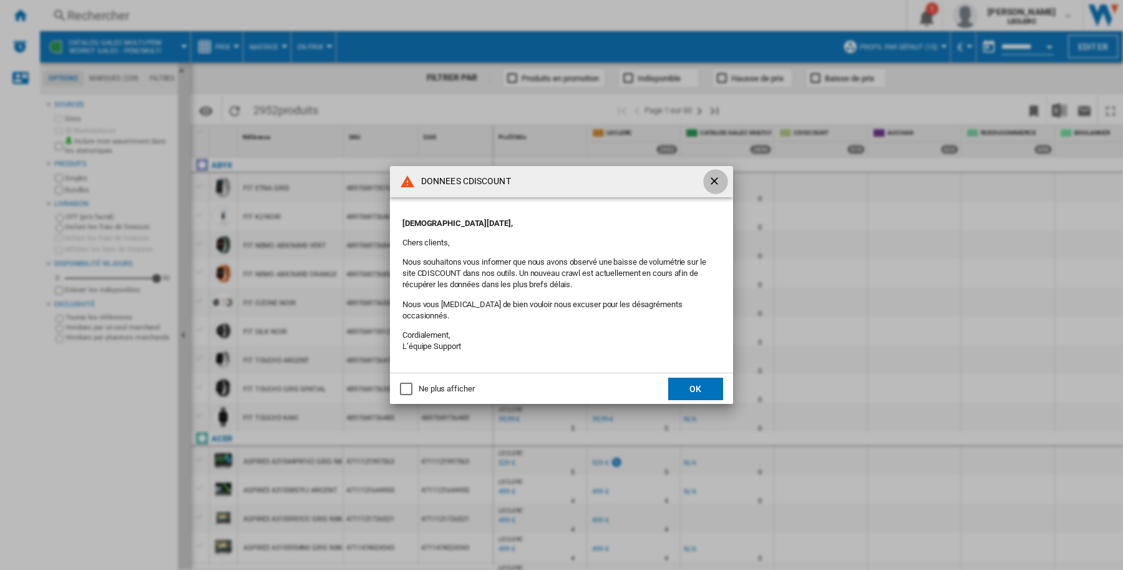
click at [710, 187] on ng-md-icon "getI18NText('BUTTONS.CLOSE_DIALOG')" at bounding box center [715, 182] width 15 height 15
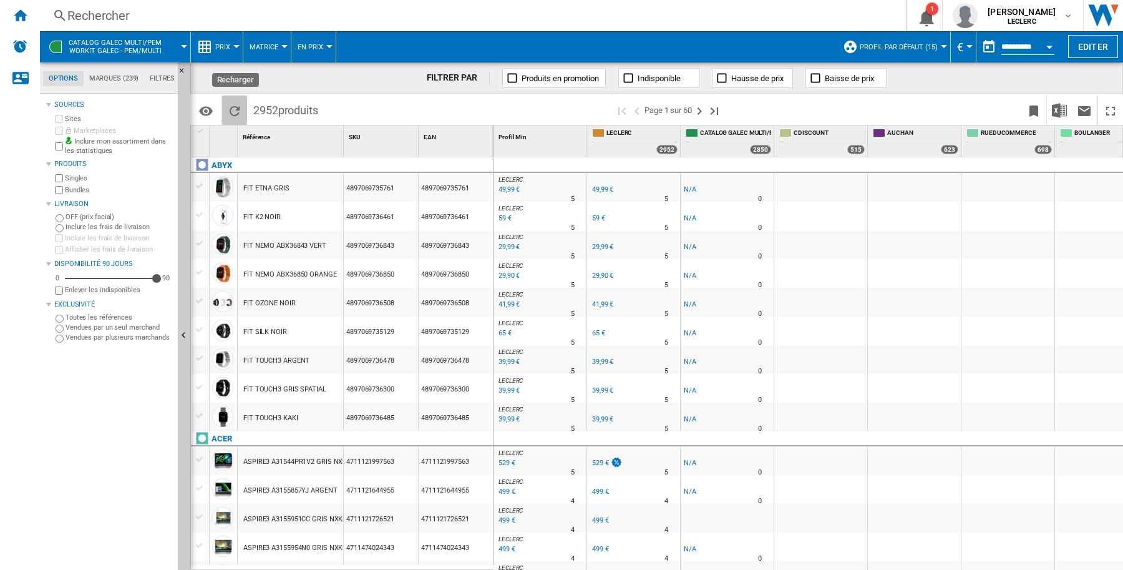
click at [232, 108] on ng-md-icon "Recharger" at bounding box center [234, 111] width 15 height 15
